Goal: Task Accomplishment & Management: Manage account settings

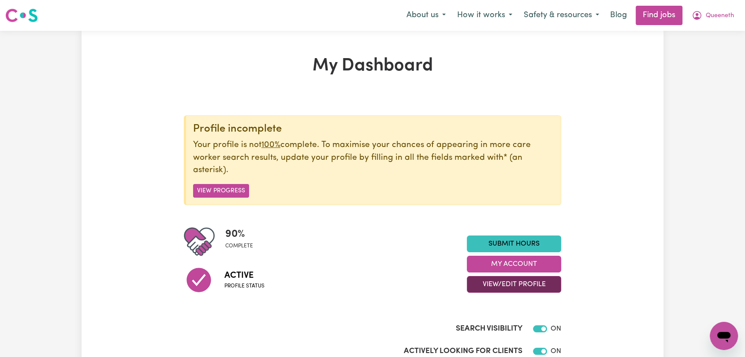
click at [525, 283] on button "View/Edit Profile" at bounding box center [514, 284] width 94 height 17
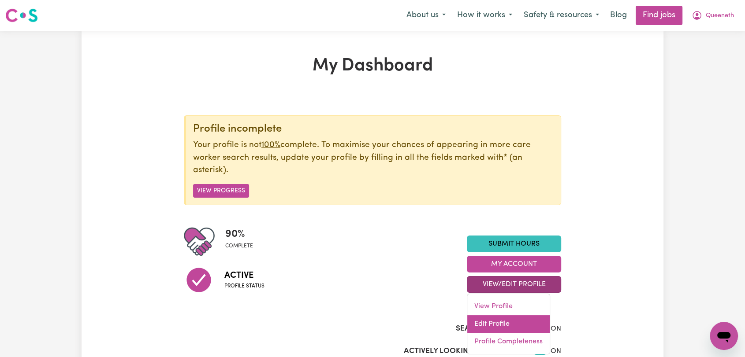
click at [503, 320] on link "Edit Profile" at bounding box center [508, 324] width 82 height 18
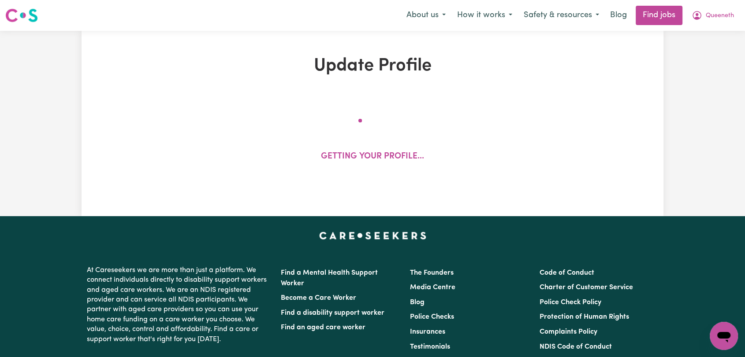
select select "[DEMOGRAPHIC_DATA]"
select select "Australian PR"
select select "Studying a healthcare related degree or qualification"
select select "40"
select select "50"
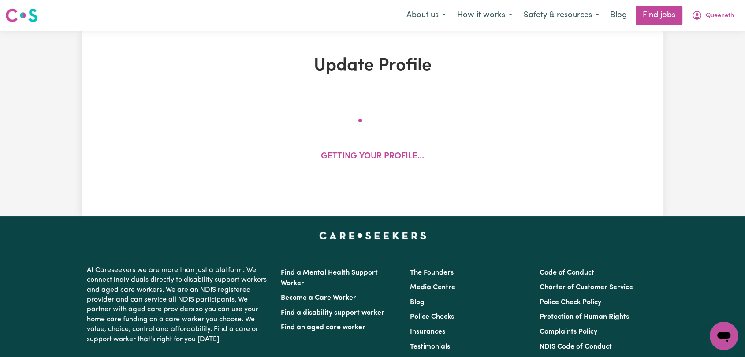
select select "50"
select select "105"
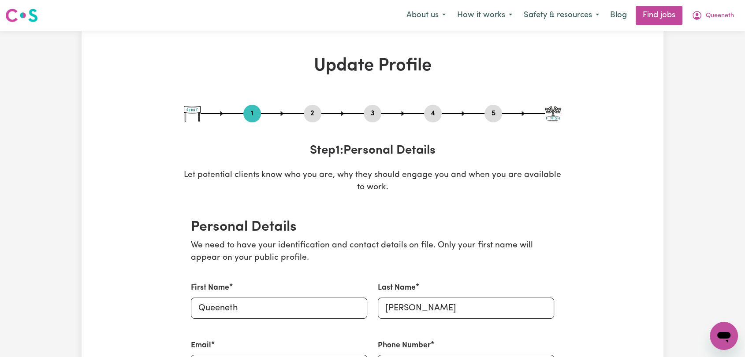
click at [374, 111] on button "3" at bounding box center [372, 113] width 18 height 11
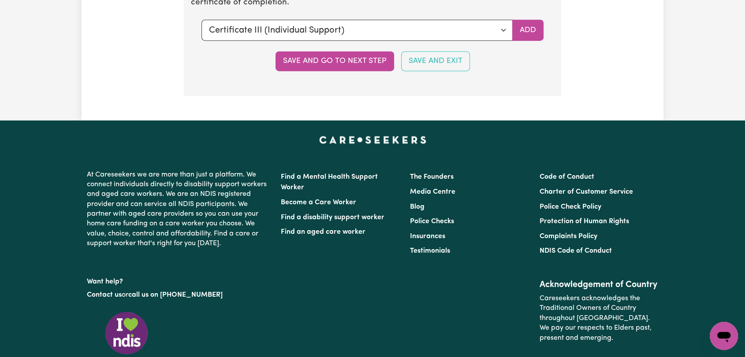
scroll to position [2007, 0]
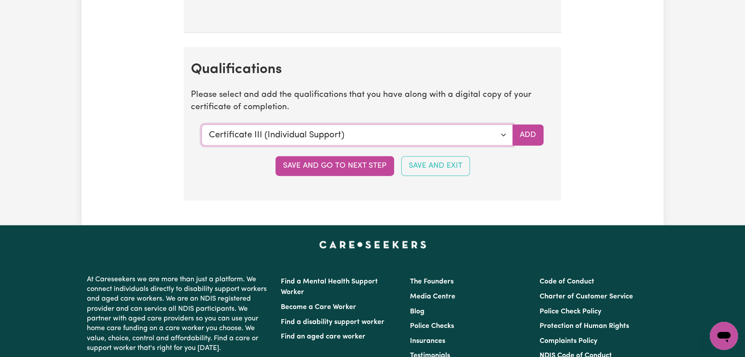
click at [503, 132] on select "Select a qualification to add... Certificate III (Individual Support) Certifica…" at bounding box center [356, 135] width 311 height 21
select select "Certificate IV (Disability Support)"
click at [201, 125] on select "Select a qualification to add... Certificate III (Individual Support) Certifica…" at bounding box center [356, 135] width 311 height 21
click at [529, 128] on button "Add" at bounding box center [527, 135] width 31 height 21
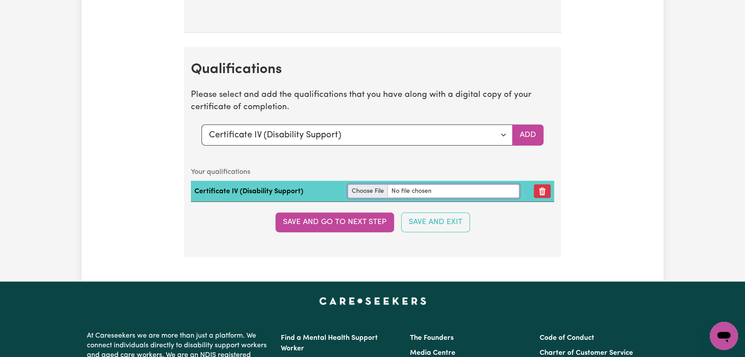
click at [366, 185] on input "file" at bounding box center [433, 192] width 171 height 14
type input "C:\fakepath\[PERSON_NAME] - Certificate IV in Disability --.pdf"
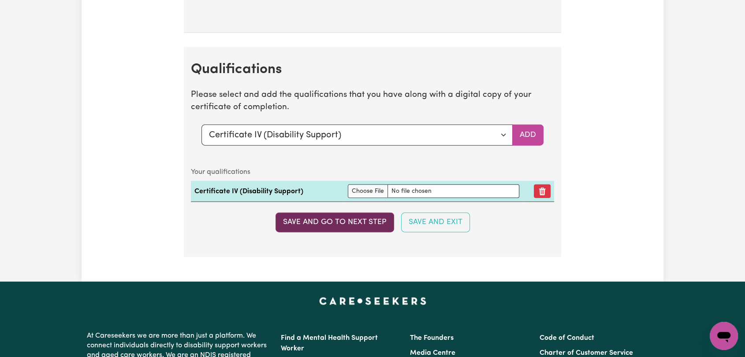
click at [340, 217] on button "Save and go to next step" at bounding box center [334, 222] width 119 height 19
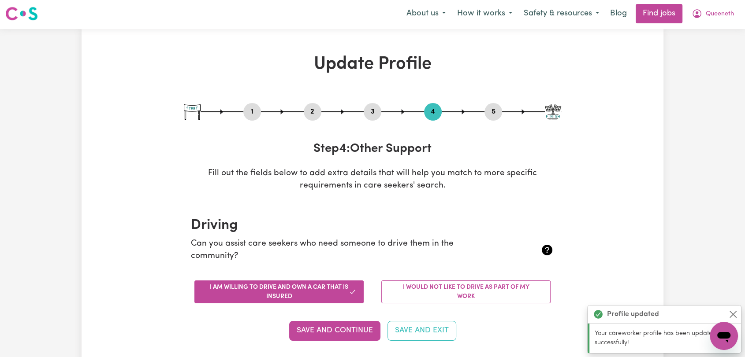
scroll to position [0, 0]
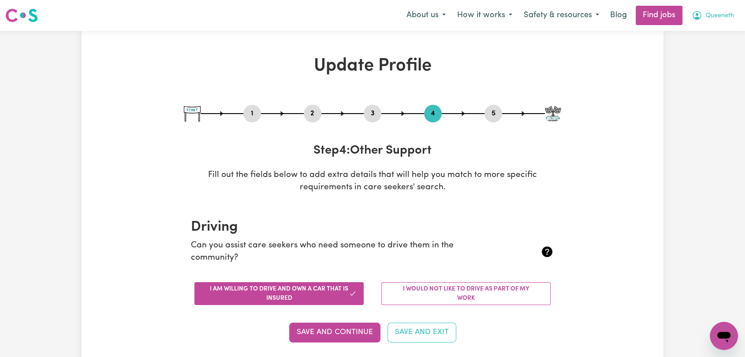
click at [710, 15] on span "Queeneth" at bounding box center [719, 16] width 28 height 10
click at [691, 68] on link "Logout" at bounding box center [704, 67] width 70 height 17
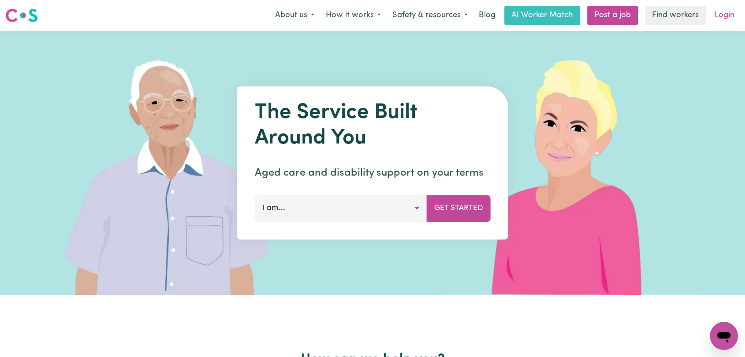
click at [718, 24] on link "Login" at bounding box center [724, 15] width 30 height 19
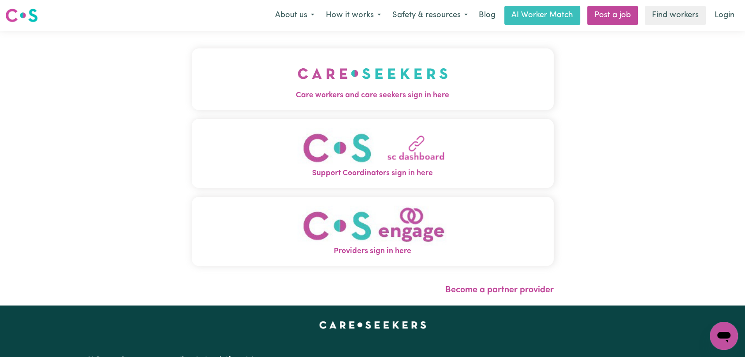
click at [352, 67] on img "Care workers and care seekers sign in here" at bounding box center [372, 73] width 150 height 33
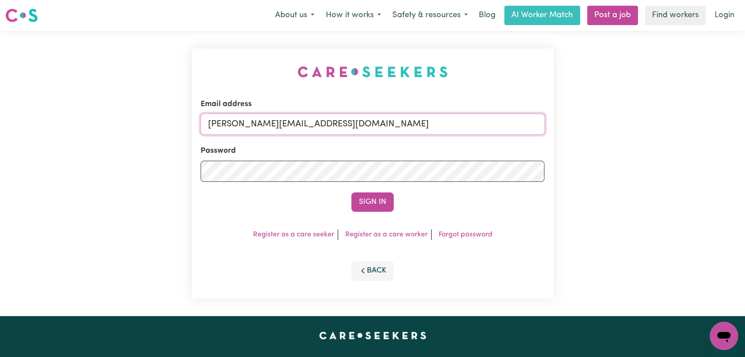
click at [372, 123] on input "[PERSON_NAME][EMAIL_ADDRESS][DOMAIN_NAME]" at bounding box center [372, 124] width 344 height 21
drag, startPoint x: 253, startPoint y: 124, endPoint x: 434, endPoint y: 138, distance: 181.6
click at [434, 138] on form "Email address Superuser~[EMAIL_ADDRESS][DOMAIN_NAME] Password Sign In" at bounding box center [372, 155] width 344 height 113
type input "Superuser~[EMAIL_ADDRESS][DOMAIN_NAME]"
click at [378, 198] on button "Sign In" at bounding box center [372, 202] width 42 height 19
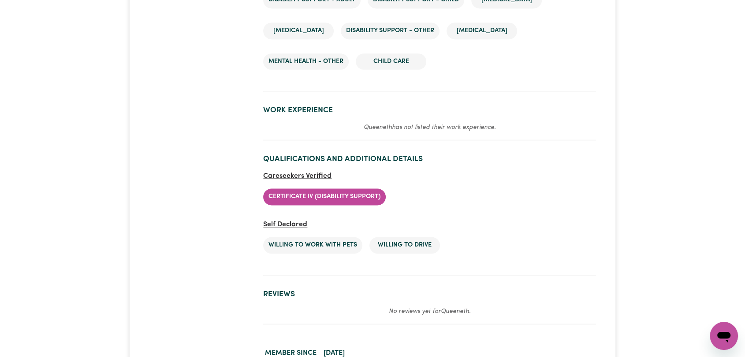
scroll to position [1420, 0]
